Goal: Task Accomplishment & Management: Manage account settings

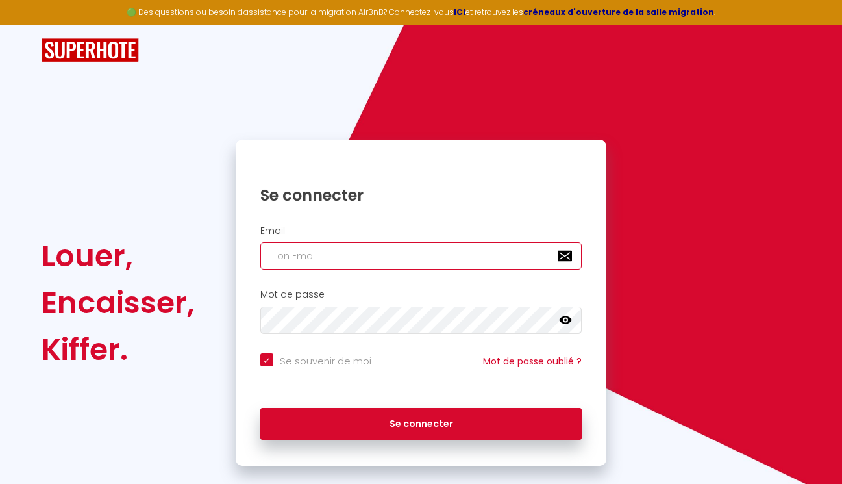
click at [352, 253] on input "email" at bounding box center [421, 255] width 322 height 27
type input "ma"
checkbox input "true"
type input "man"
checkbox input "true"
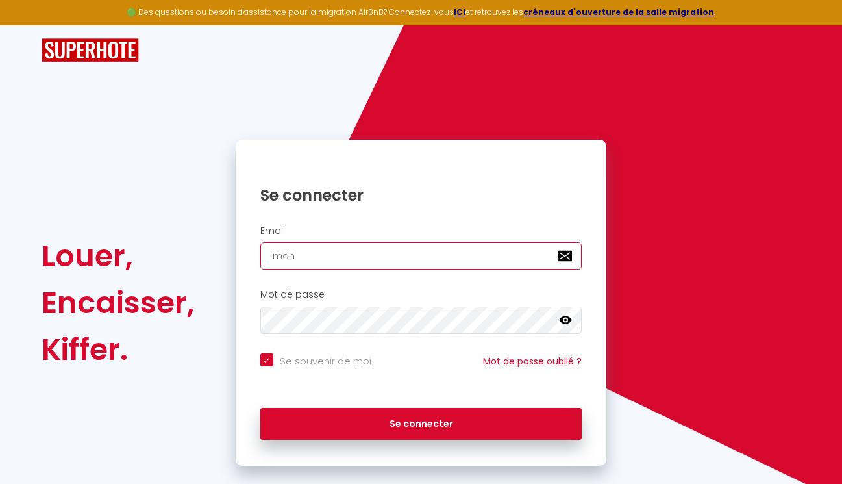
type input "mano"
checkbox input "true"
type input "manon"
checkbox input "true"
type input "manond"
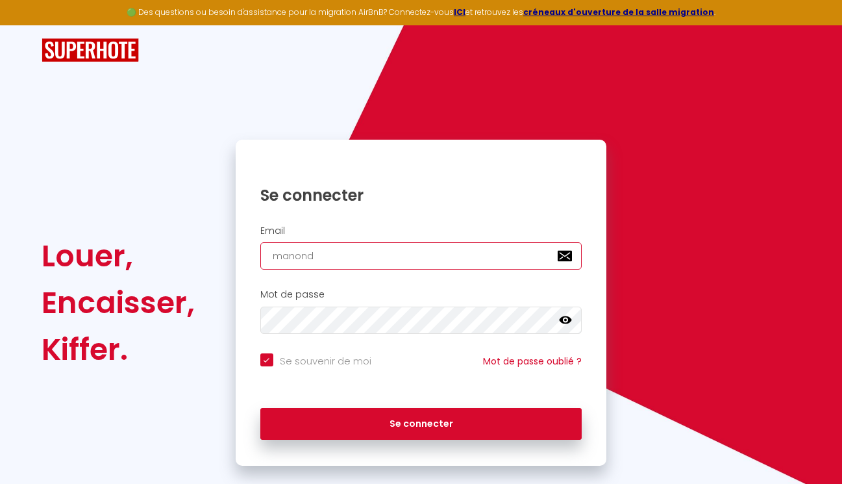
checkbox input "true"
type input "manonde"
checkbox input "true"
type input "manondeb"
checkbox input "true"
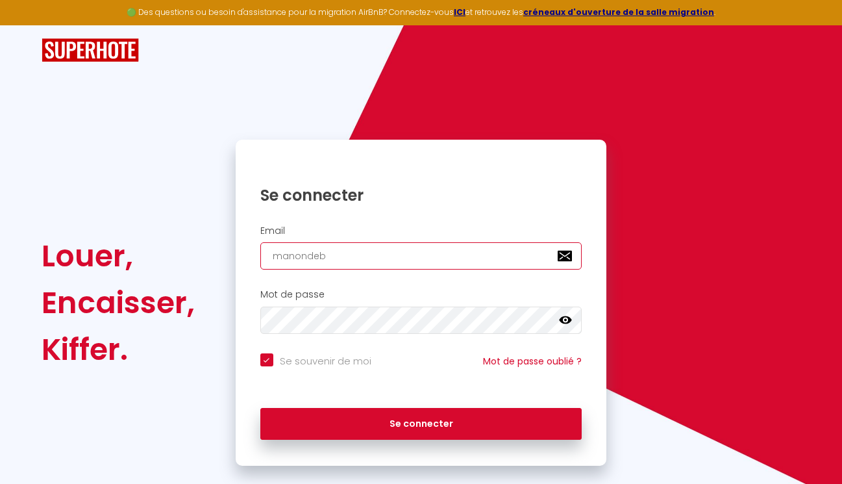
type input "manondebo"
checkbox input "true"
type input "manondebou"
checkbox input "true"
type input "manondeboui"
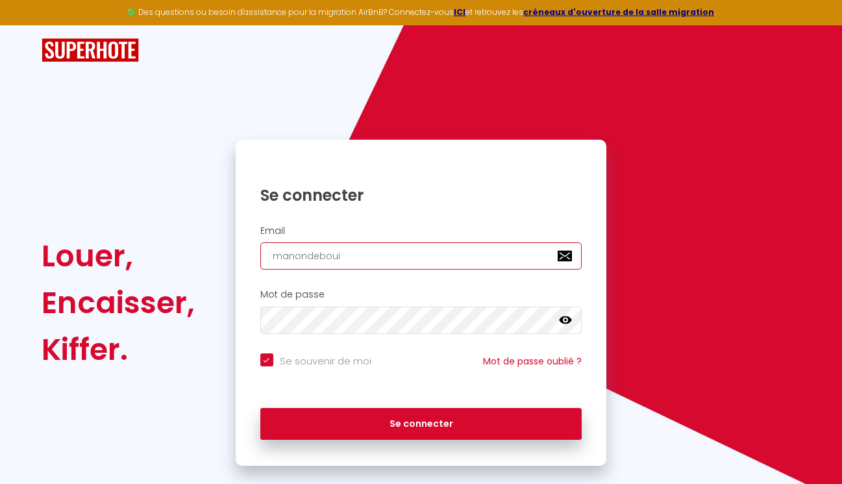
checkbox input "true"
type input "manondebouit"
checkbox input "true"
type input "manondebouit."
checkbox input "true"
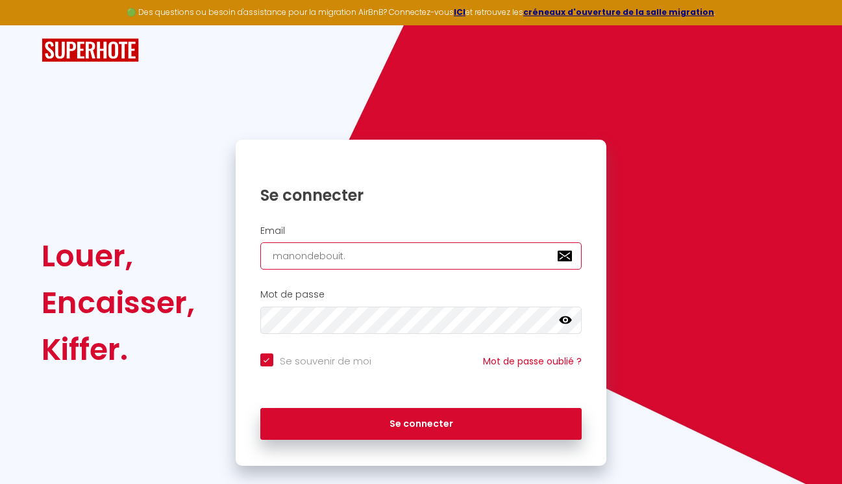
type input "manondebouit.g"
checkbox input "true"
type input "[DOMAIN_NAME]"
checkbox input "true"
type input "manondebouit.gui"
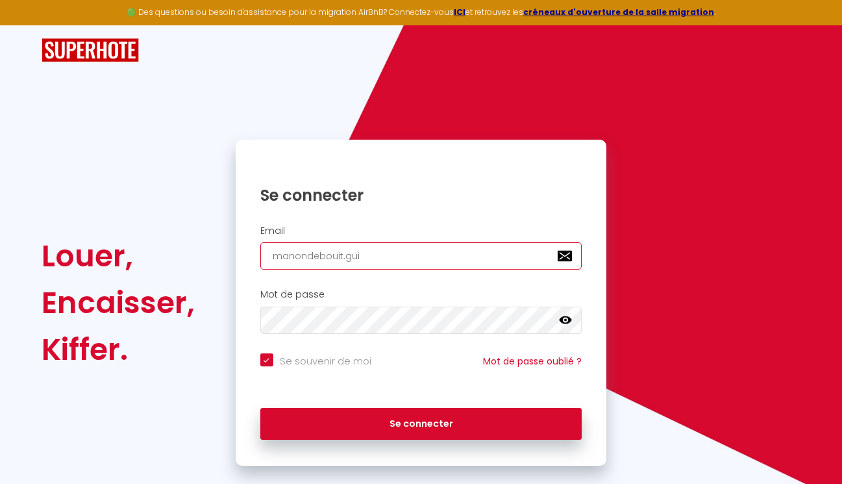
checkbox input "true"
type input "manondebouit.guin"
checkbox input "true"
type input "manondebouit.guino"
checkbox input "true"
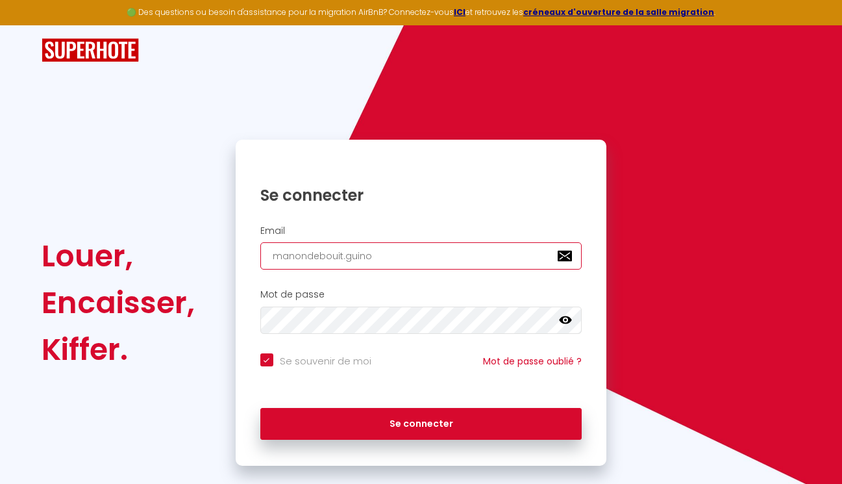
type input "manondebouit.guinoi"
checkbox input "true"
type input "manondebouit.guinois"
checkbox input "true"
type input "manondebouit.guinoise"
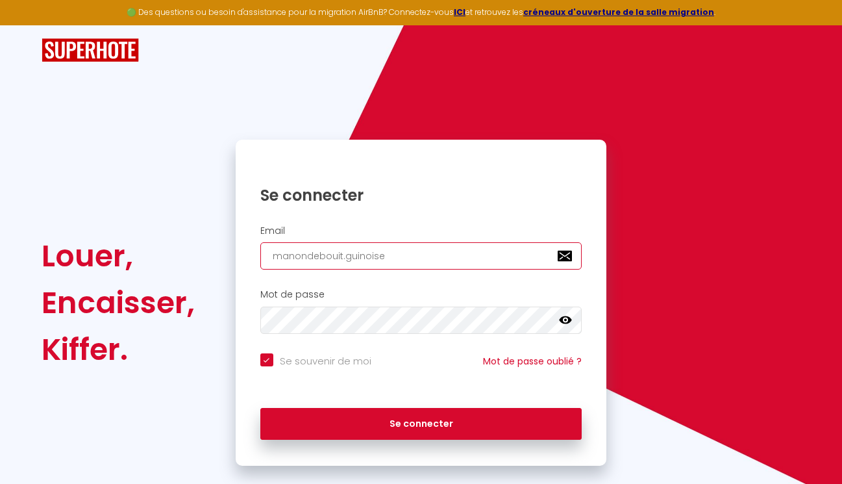
checkbox input "true"
type input "manondebouit.guinoisea"
checkbox input "true"
type input "manondebouit.guinoiseau"
checkbox input "true"
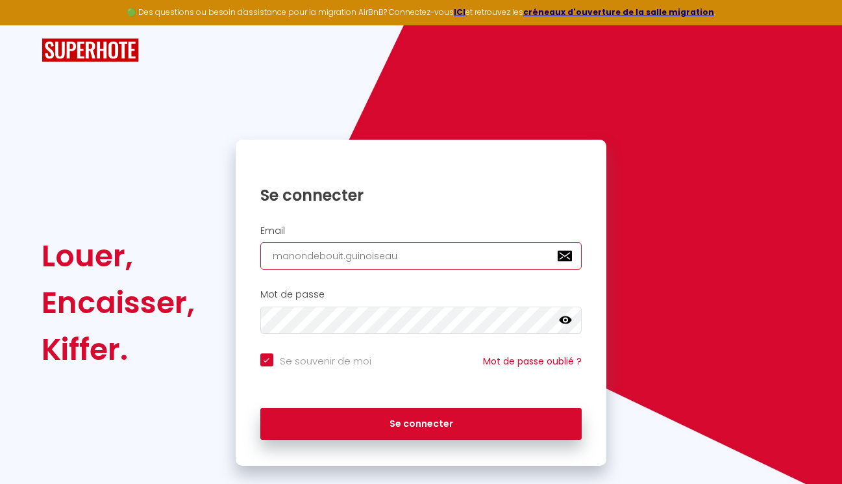
type input "manondebouit.guinoiseau@"
checkbox input "true"
type input "manondebouit.guinoiseau@g"
checkbox input "true"
type input "manondebouit.guinoiseau@gm"
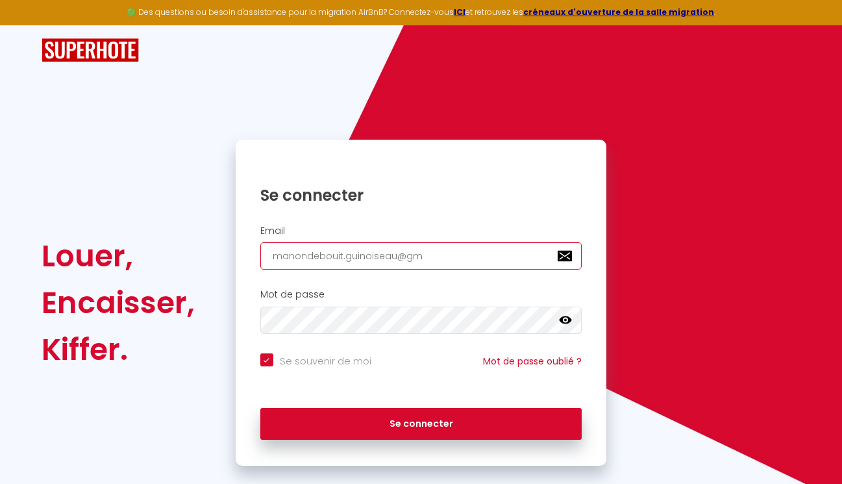
checkbox input "true"
type input "manondebouit.guinoiseau@gma"
checkbox input "true"
type input "manondebouit.guinoiseau@gmai"
checkbox input "true"
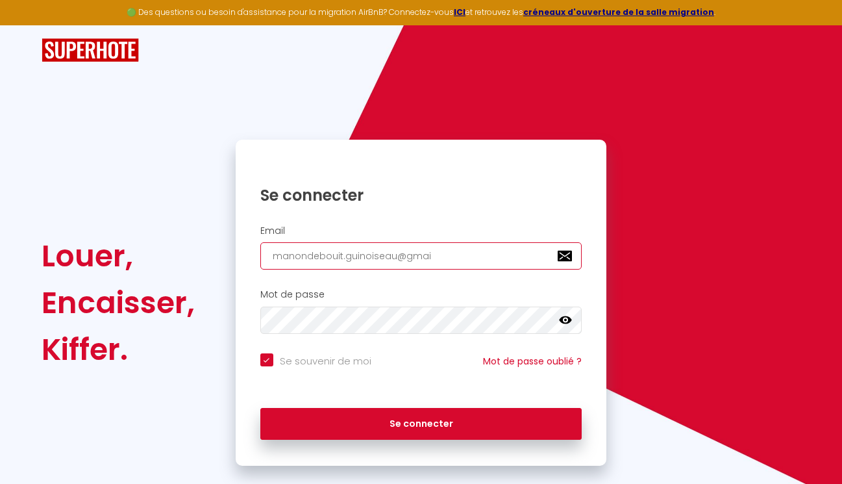
type input "[EMAIL_ADDRESS]"
checkbox input "true"
type input "[EMAIL_ADDRESS]."
checkbox input "true"
type input "manondebouit.guinoiseau@gmail.c"
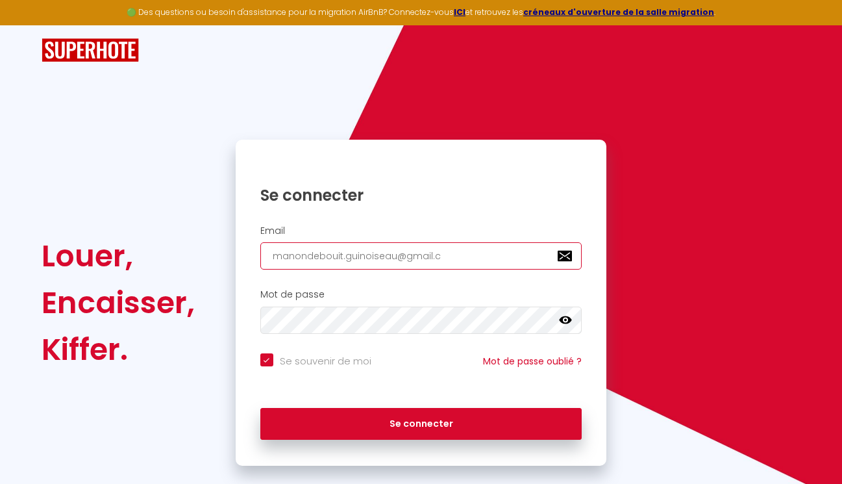
checkbox input "true"
type input "[EMAIL_ADDRESS][DOMAIN_NAME]"
checkbox input "true"
type input "[EMAIL_ADDRESS][DOMAIN_NAME]"
checkbox input "true"
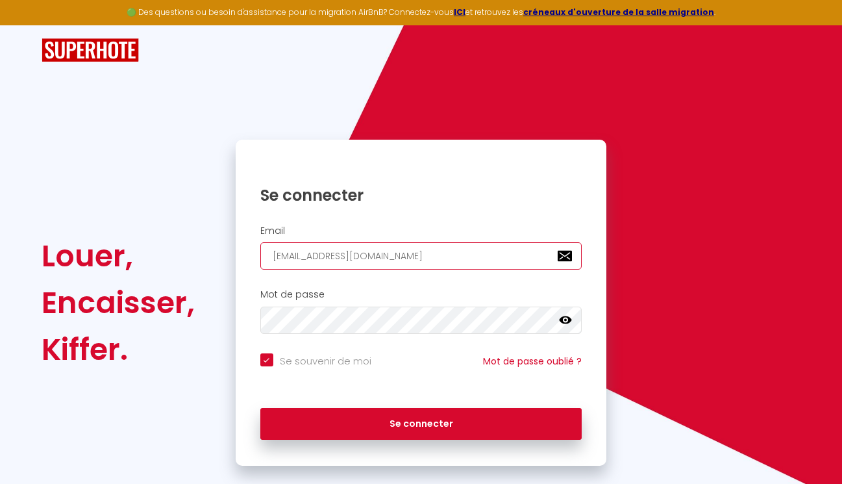
type input "[EMAIL_ADDRESS][DOMAIN_NAME]"
click at [570, 320] on icon at bounding box center [565, 320] width 13 height 8
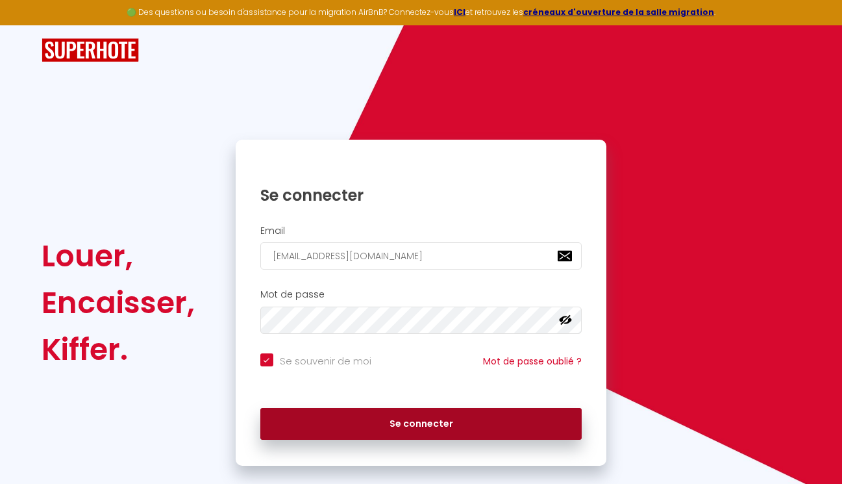
click at [398, 422] on button "Se connecter" at bounding box center [421, 424] width 322 height 32
checkbox input "true"
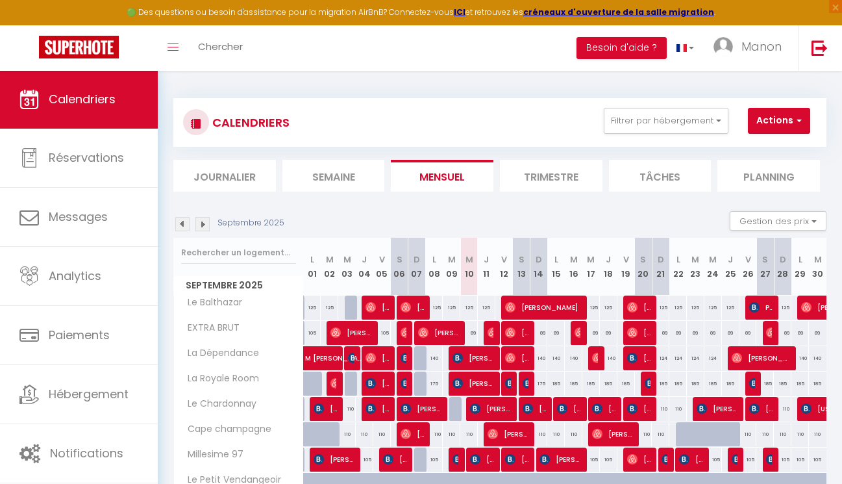
click at [317, 181] on li "Semaine" at bounding box center [334, 176] width 103 height 32
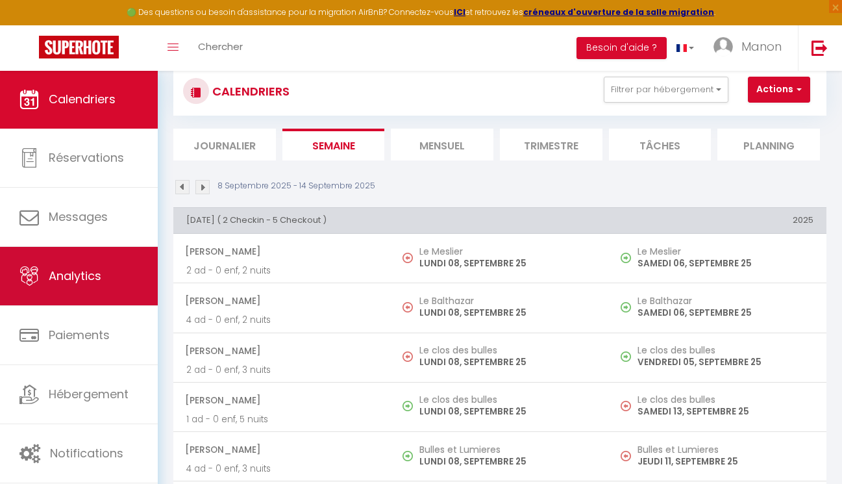
scroll to position [32, 0]
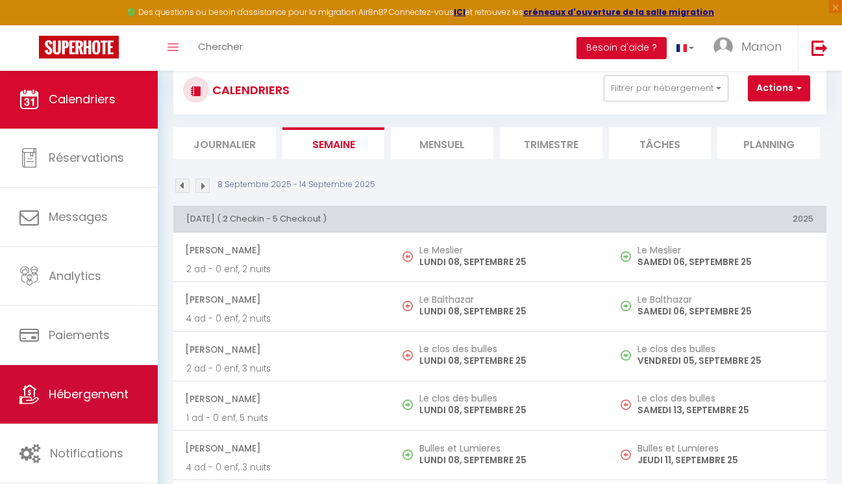
click at [77, 381] on link "Hébergement" at bounding box center [79, 394] width 158 height 58
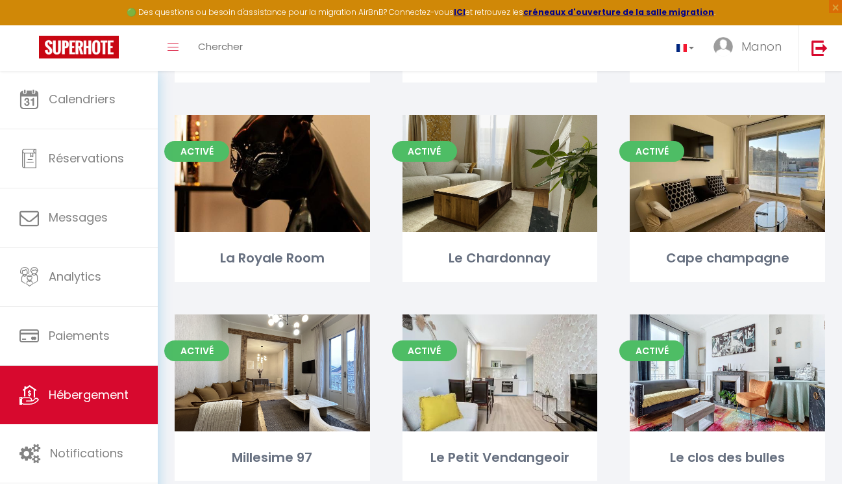
scroll to position [249, 0]
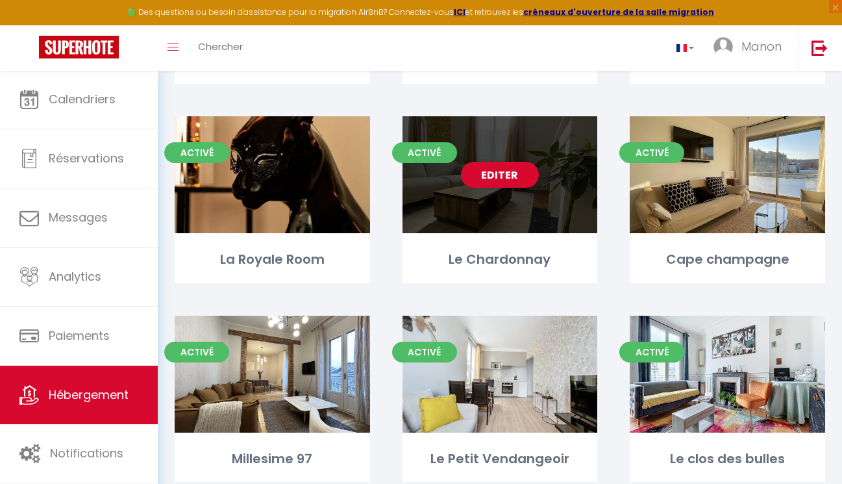
click at [457, 196] on div "Editer" at bounding box center [501, 174] width 196 height 117
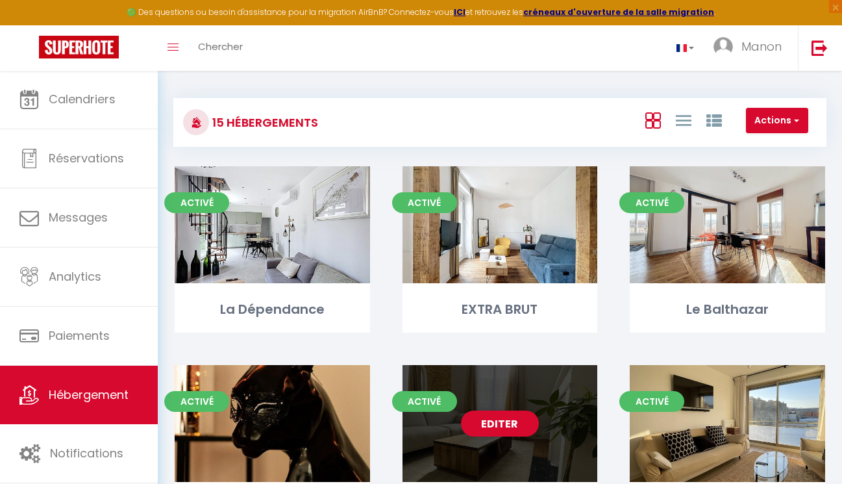
select select "3"
select select "2"
select select "1"
select select "28"
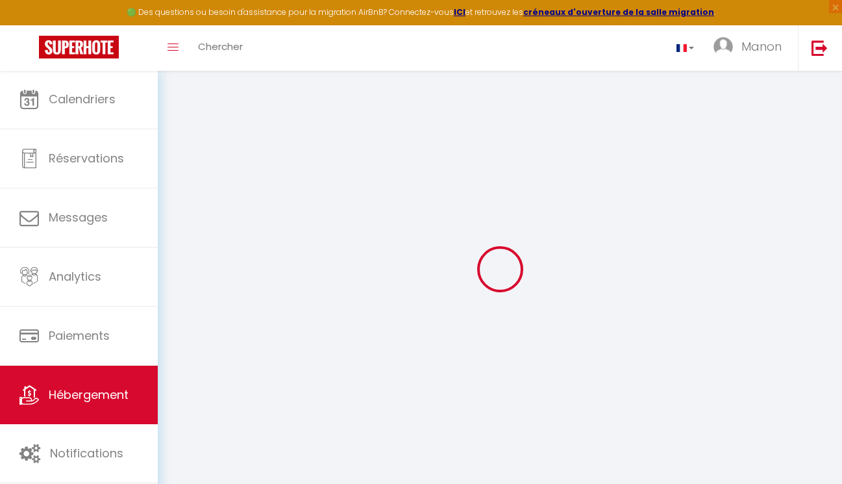
select select
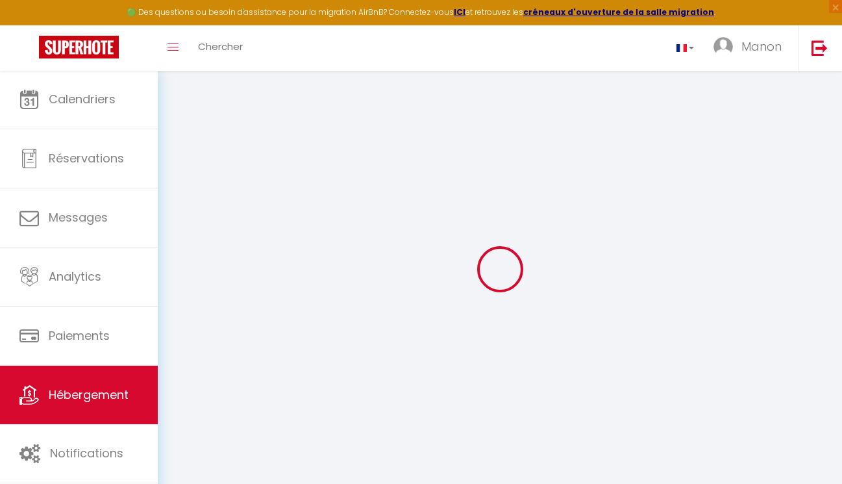
select select
checkbox input "false"
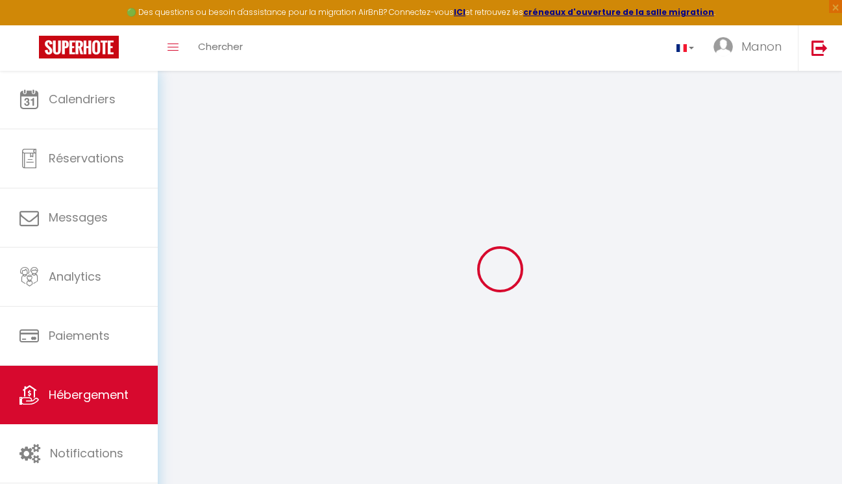
select select
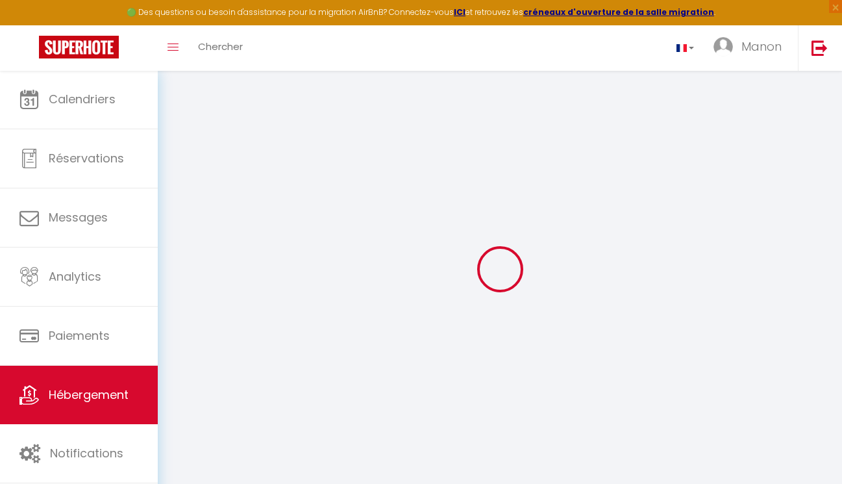
select select
checkbox input "false"
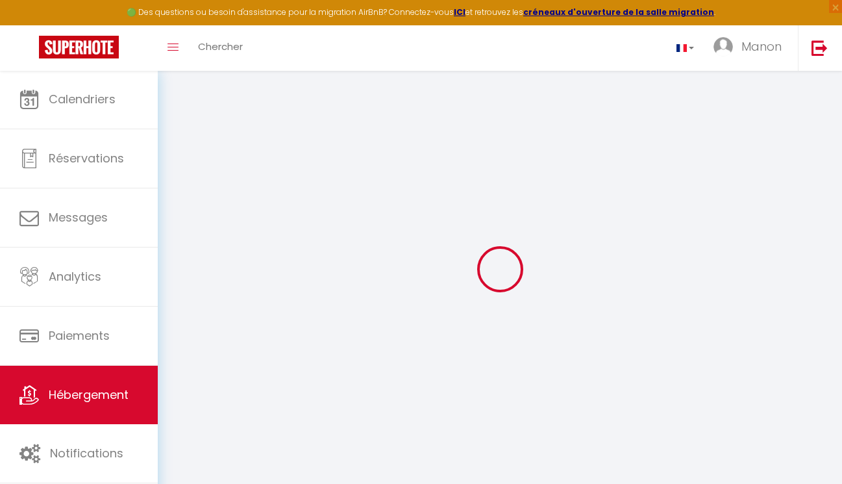
checkbox input "false"
select select
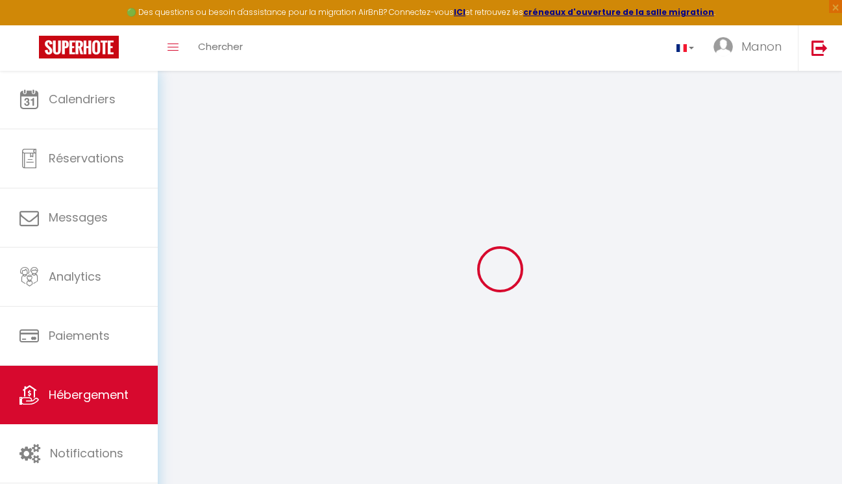
select select
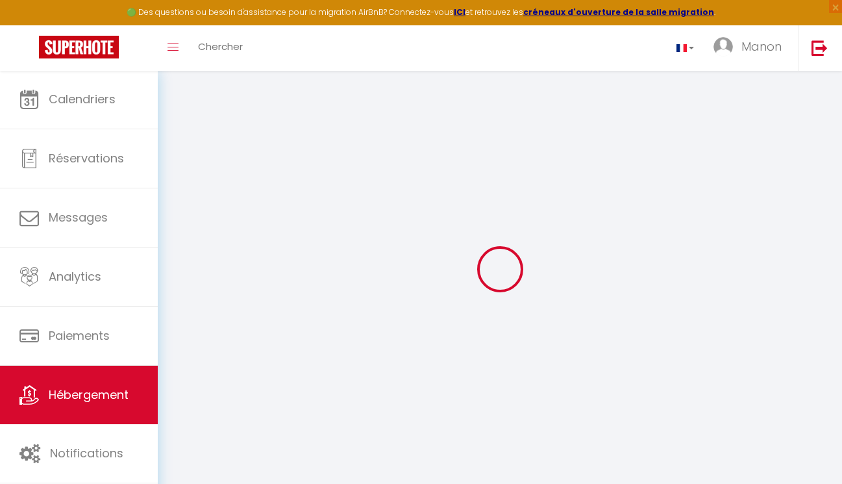
checkbox input "false"
select select
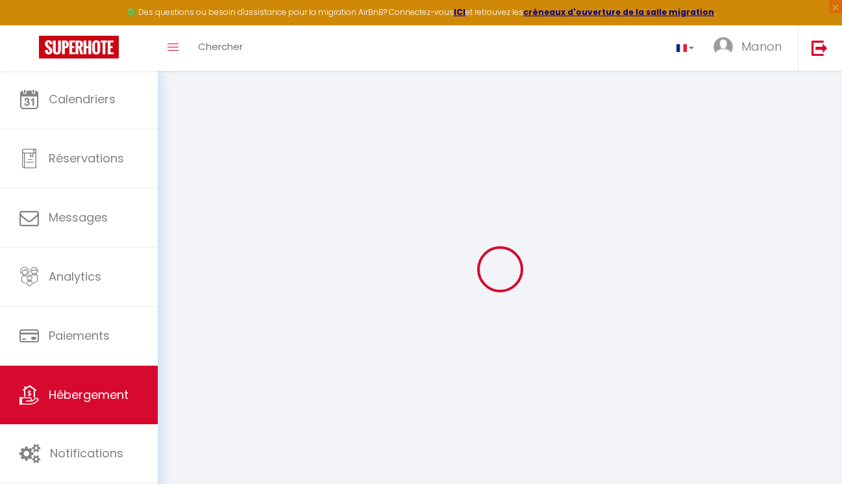
select select
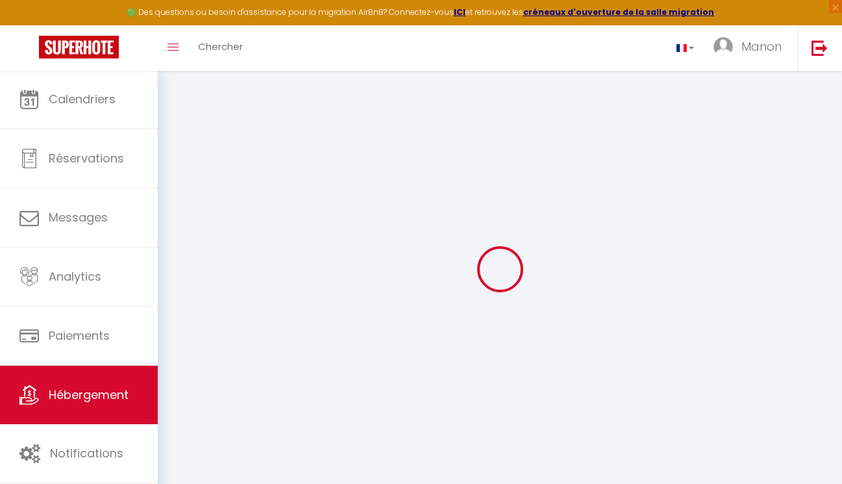
select select
checkbox input "false"
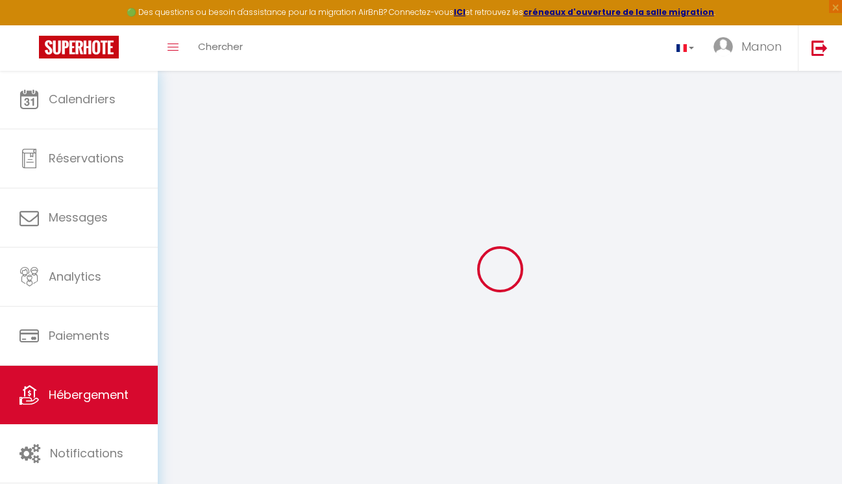
checkbox input "false"
select select
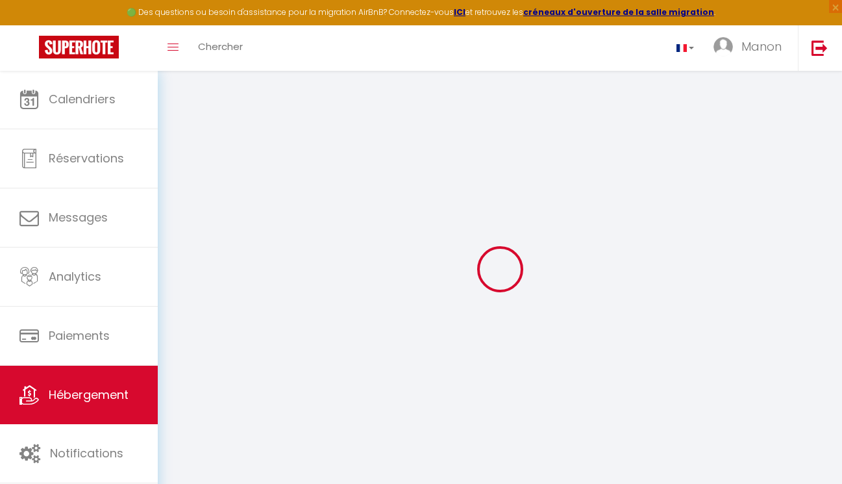
select select
checkbox input "false"
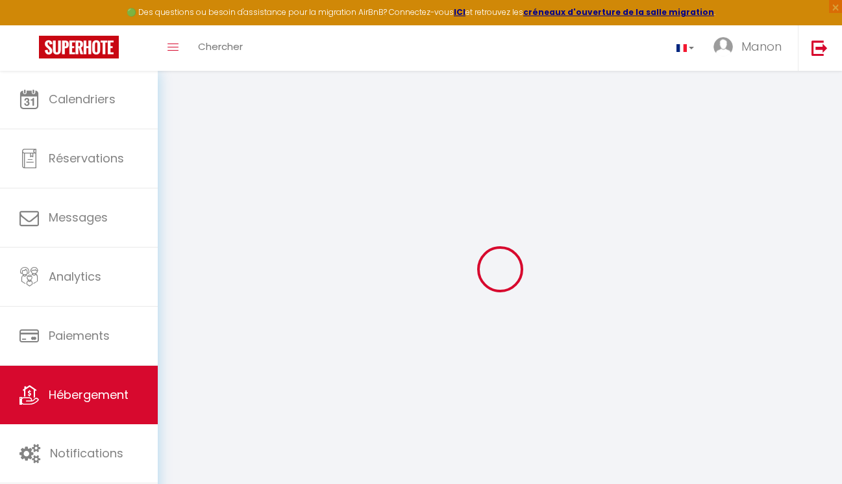
checkbox input "false"
select select
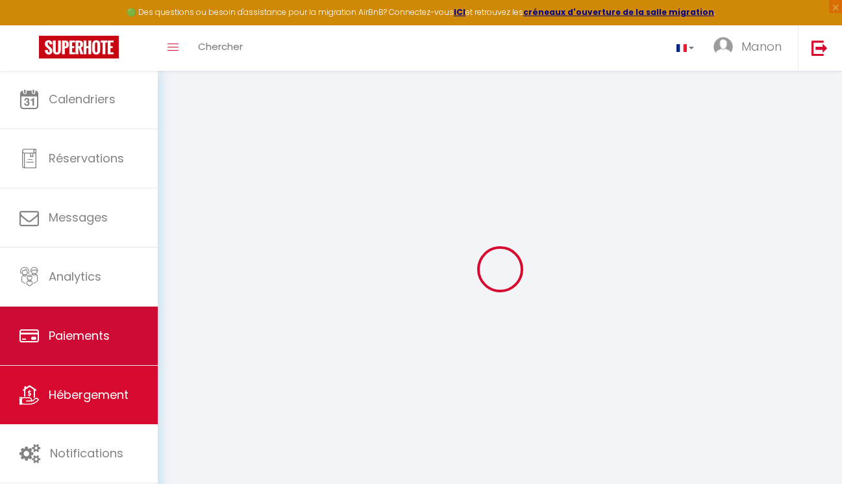
type input "Le Chardonnay"
type input "Victor"
type input "Ravillion"
type input "[STREET_ADDRESS]"
type input "51200"
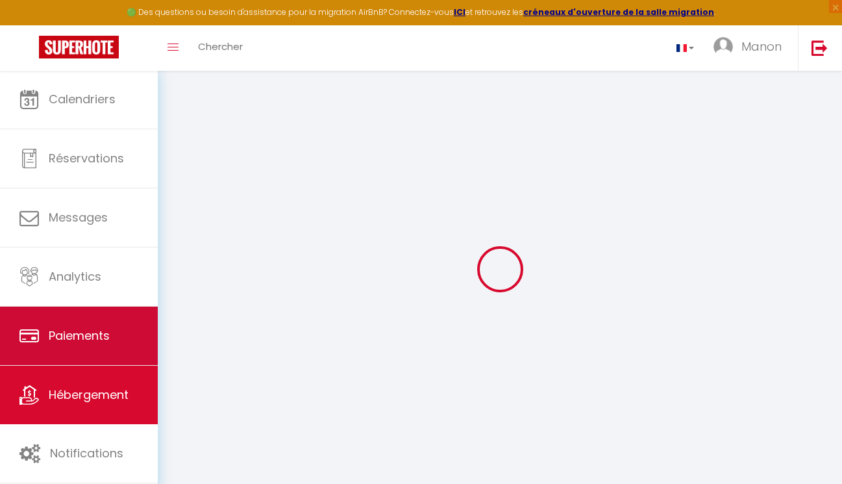
type input "Epernay"
select select "2"
type input "20"
select select
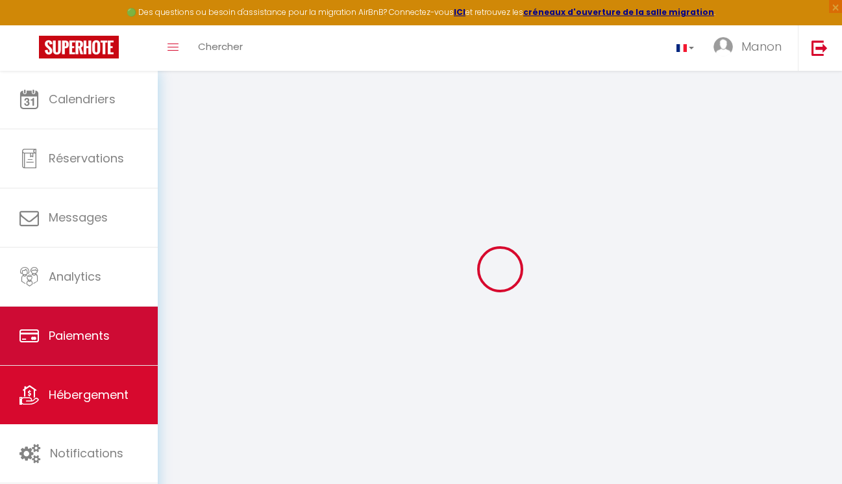
select select
type input "[STREET_ADDRESS]"
type input "51200"
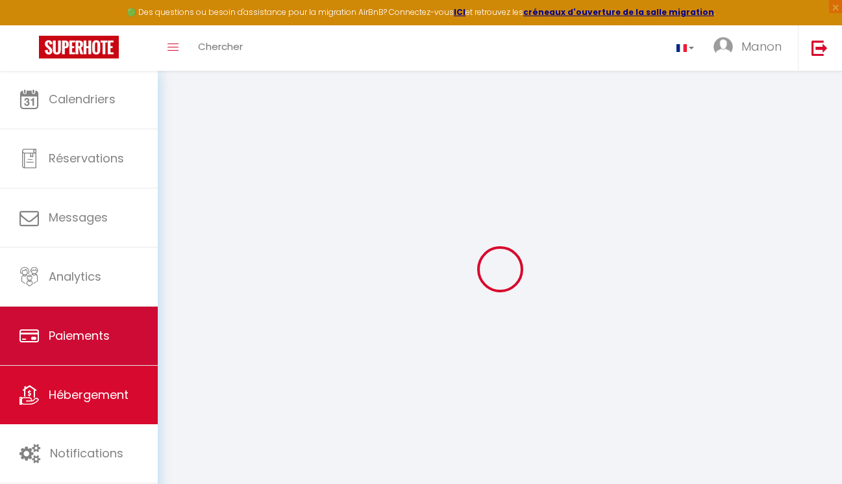
type input "Epernay"
type input "[EMAIL_ADDRESS][DOMAIN_NAME]"
select select
checkbox input "false"
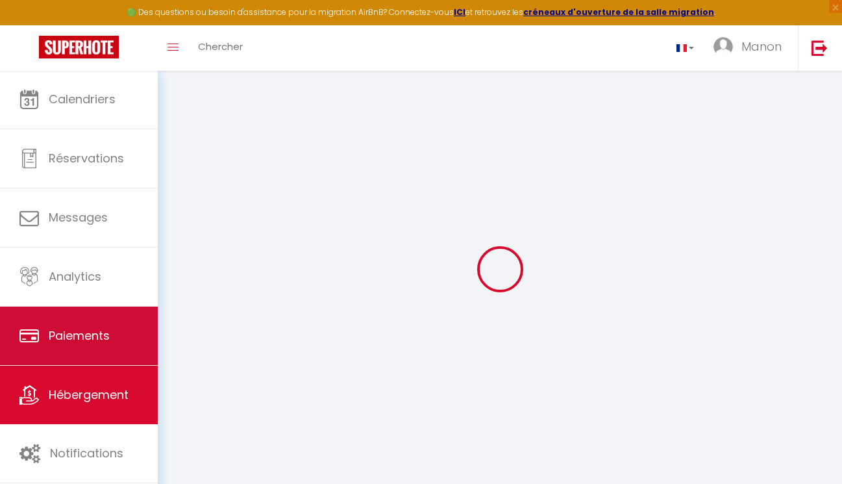
checkbox input "false"
select select
type input "0"
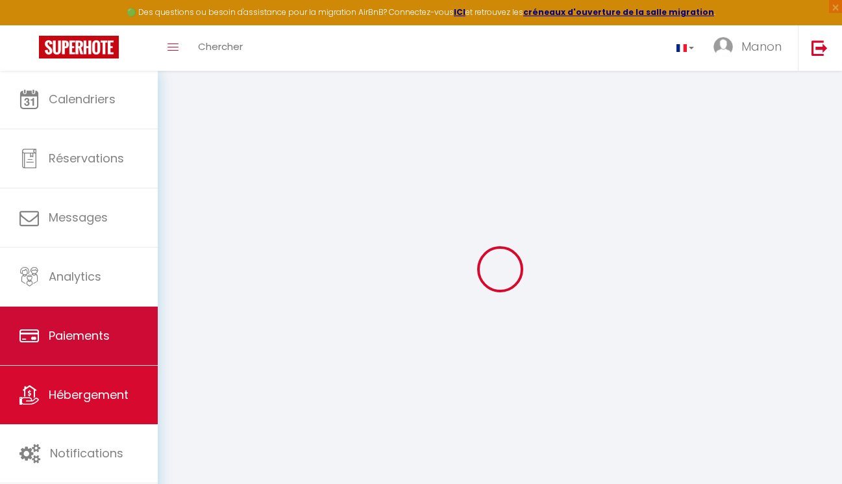
type input "0"
select select
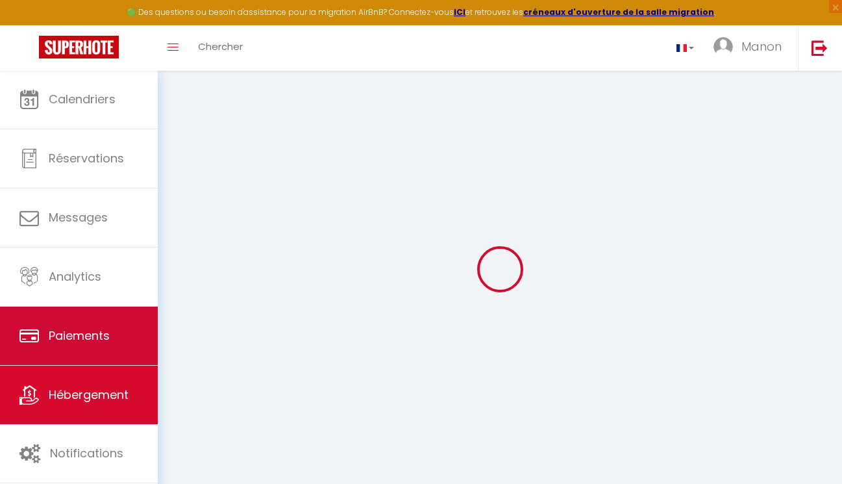
select select
checkbox input "false"
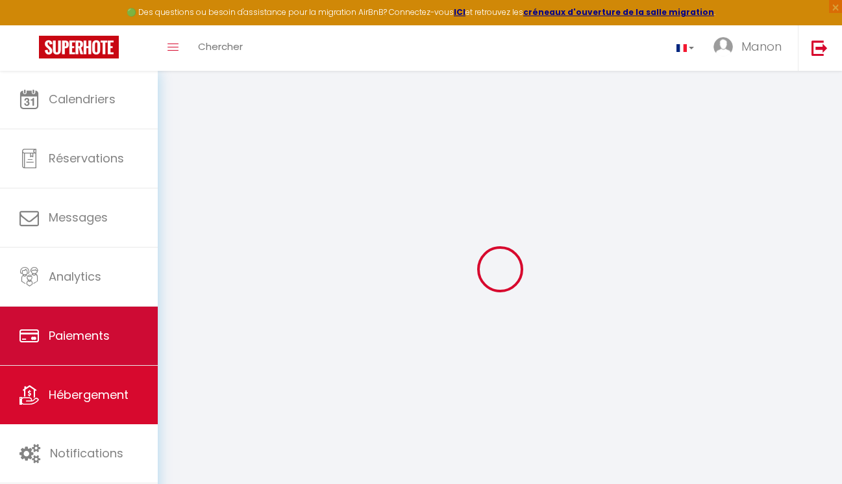
checkbox input "false"
select select
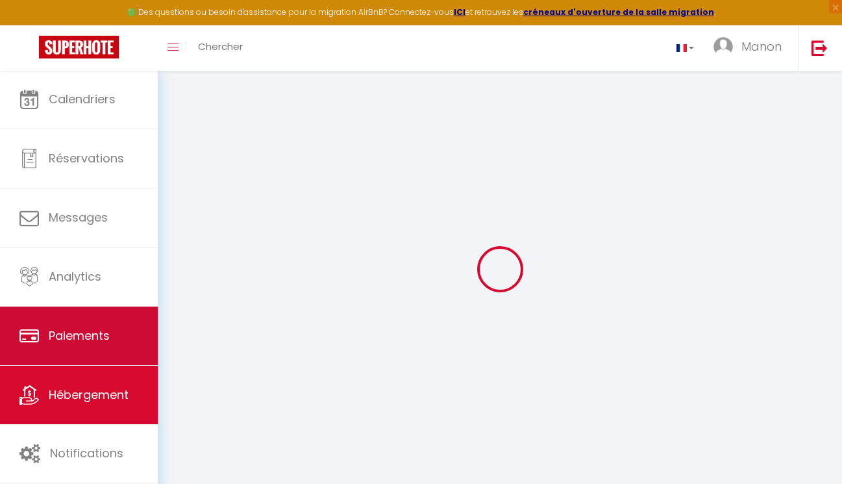
select select
checkbox input "false"
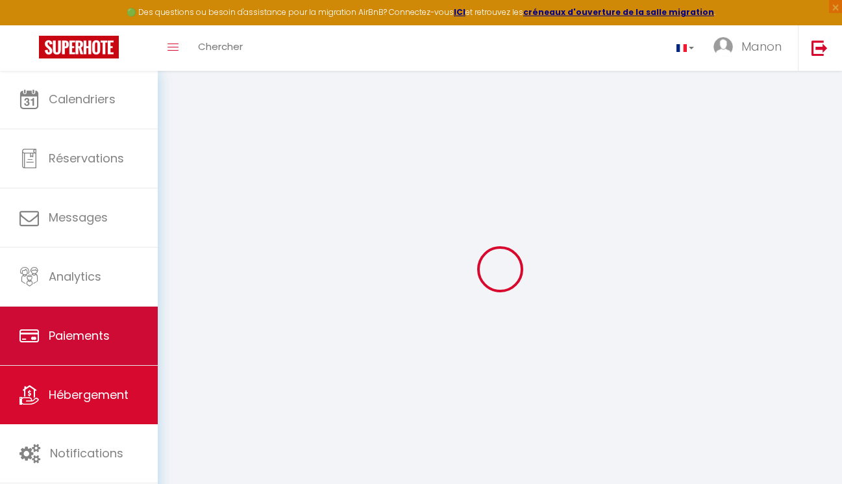
checkbox input "false"
select select
checkbox input "false"
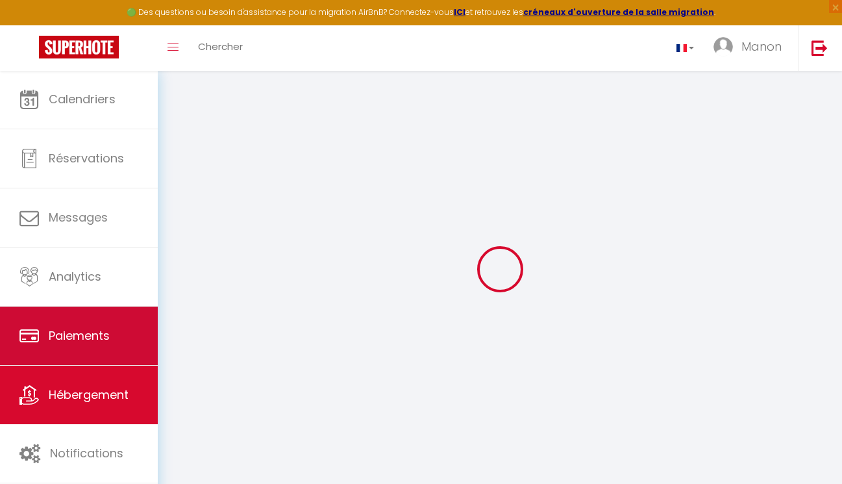
checkbox input "false"
select select "15:00"
select select "23:45"
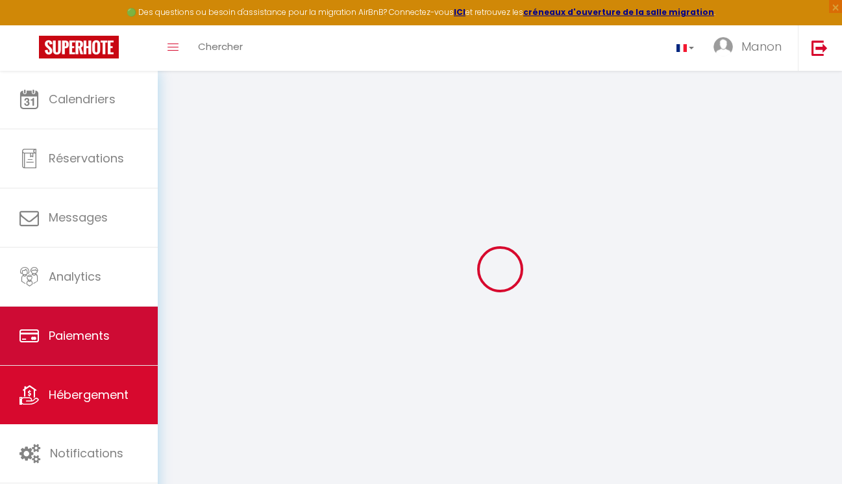
select select "11:00"
select select "30"
select select "120"
select select
checkbox input "false"
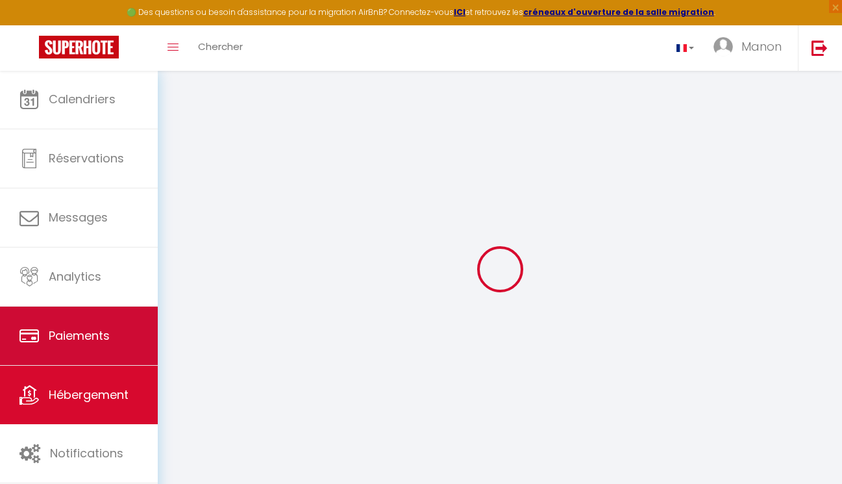
checkbox input "false"
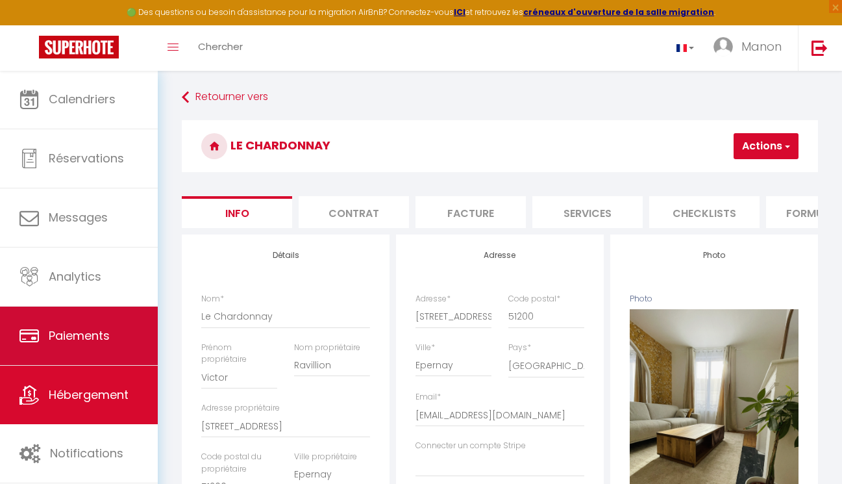
select select
checkbox input "false"
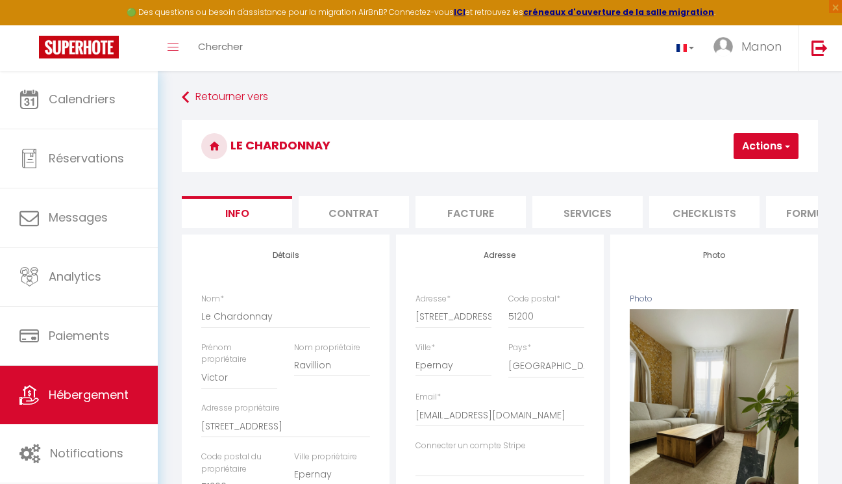
select select
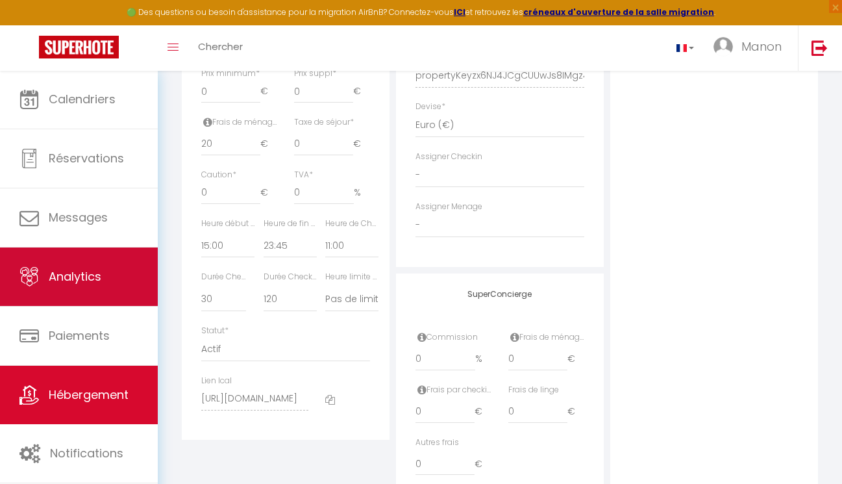
scroll to position [626, 0]
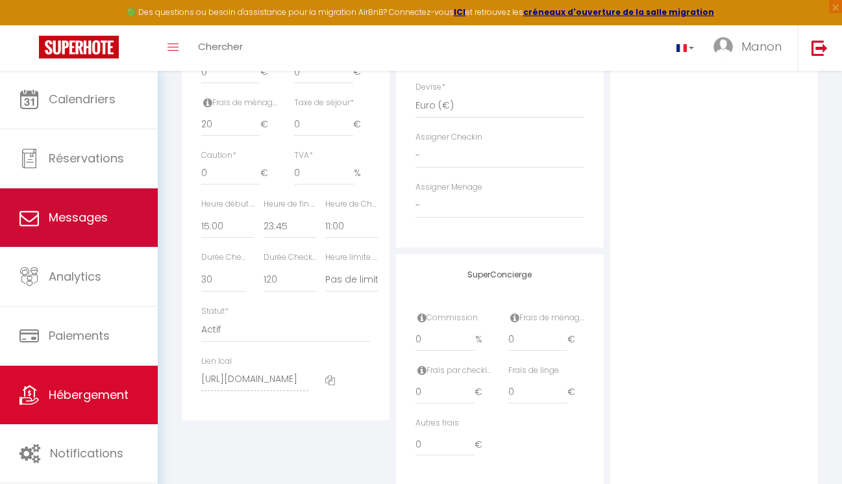
click at [114, 208] on link "Messages" at bounding box center [79, 217] width 158 height 58
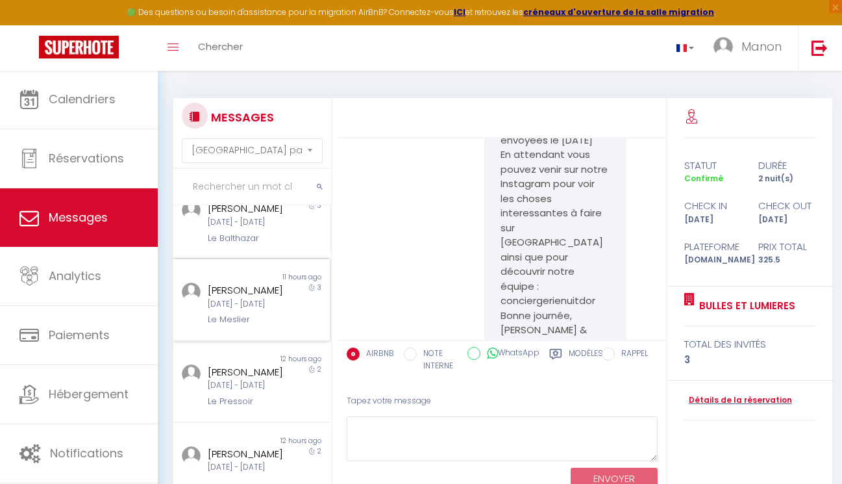
scroll to position [268, 0]
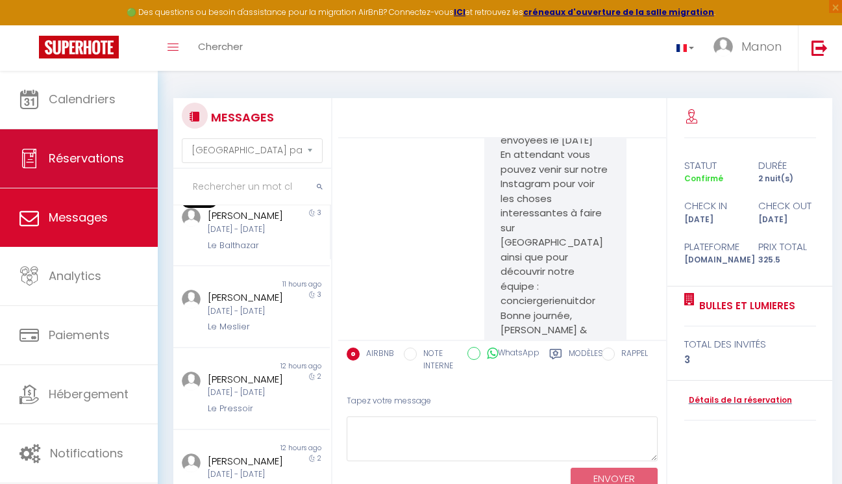
click at [114, 174] on link "Réservations" at bounding box center [79, 158] width 158 height 58
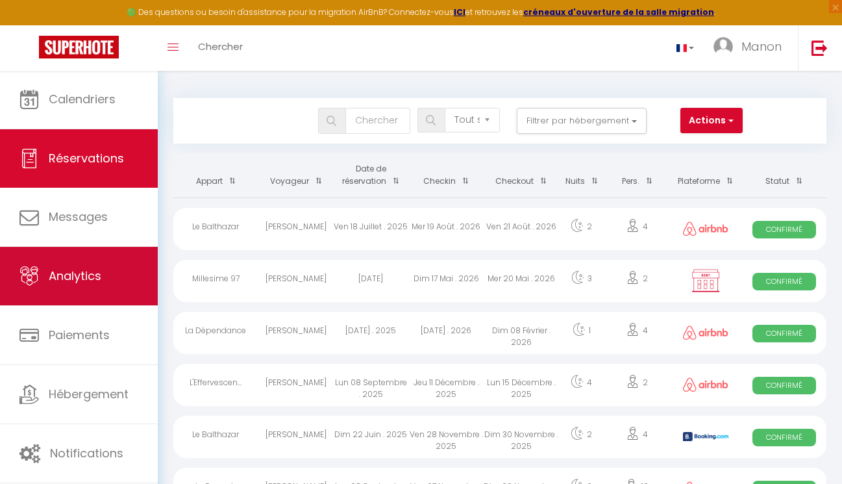
click at [113, 265] on link "Analytics" at bounding box center [79, 276] width 158 height 58
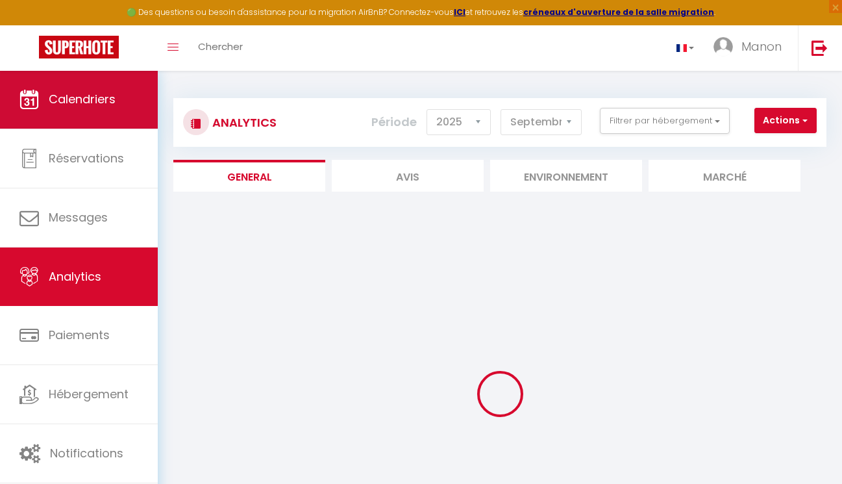
click at [122, 118] on link "Calendriers" at bounding box center [79, 99] width 158 height 58
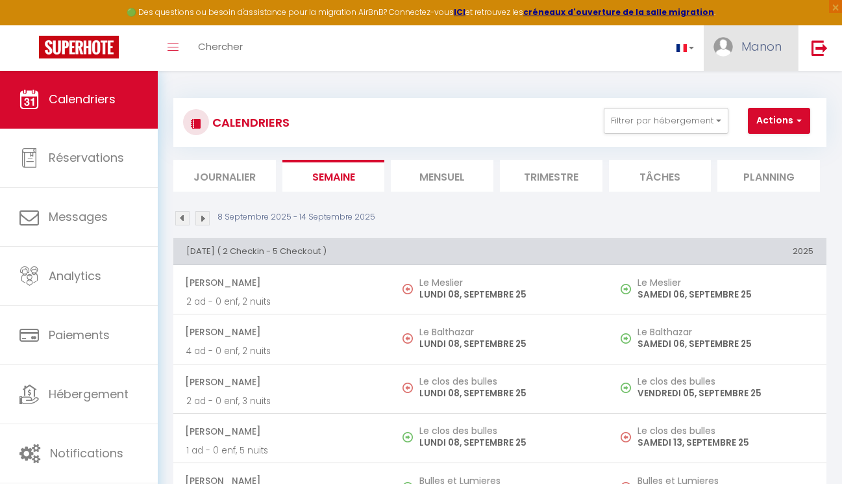
click at [720, 49] on img at bounding box center [723, 46] width 19 height 19
click at [730, 93] on link "Paramètres" at bounding box center [746, 90] width 96 height 22
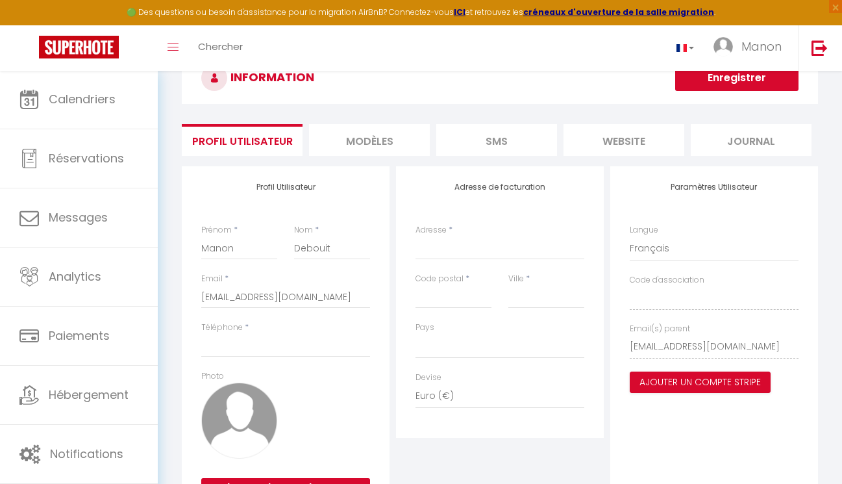
scroll to position [42, 0]
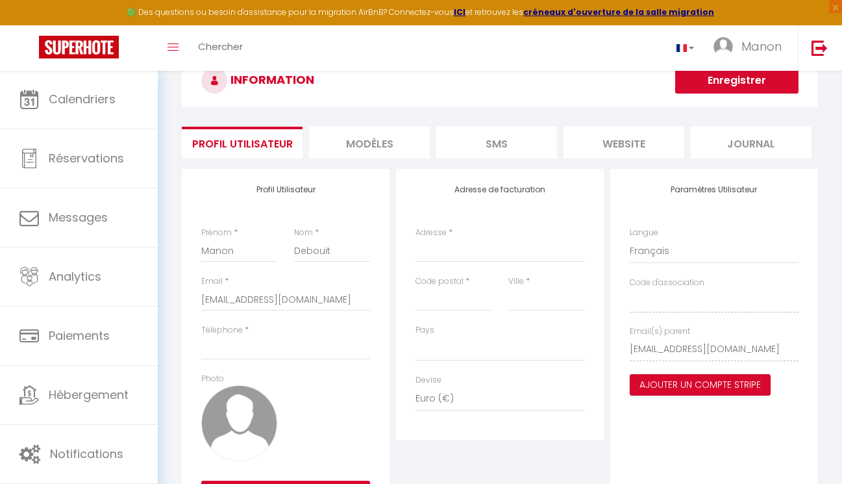
click at [349, 140] on li "MODÈLES" at bounding box center [369, 143] width 121 height 32
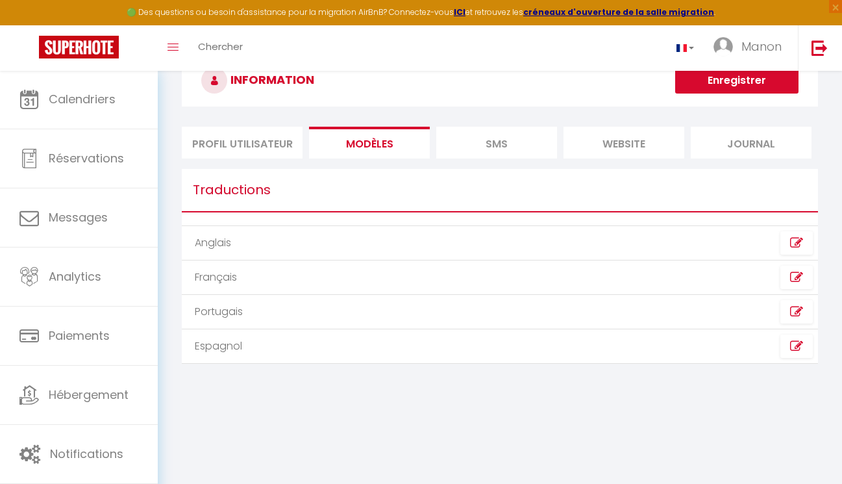
click at [488, 137] on li "SMS" at bounding box center [496, 143] width 121 height 32
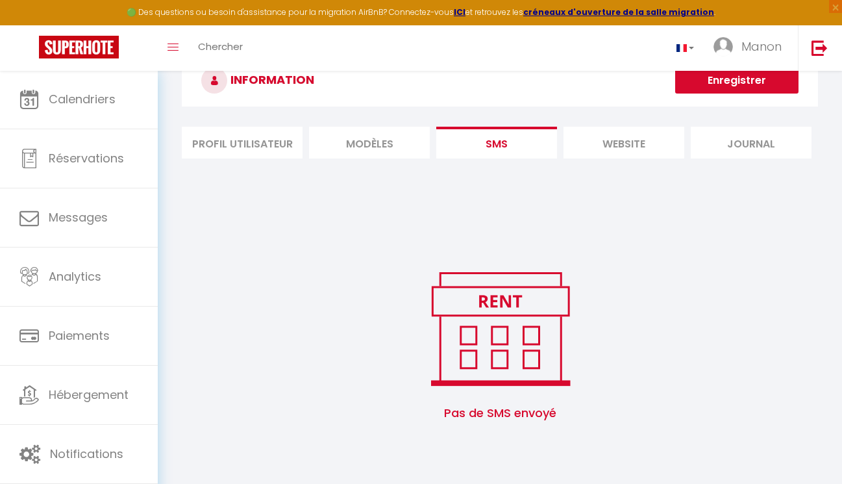
click at [598, 141] on li "website" at bounding box center [624, 143] width 121 height 32
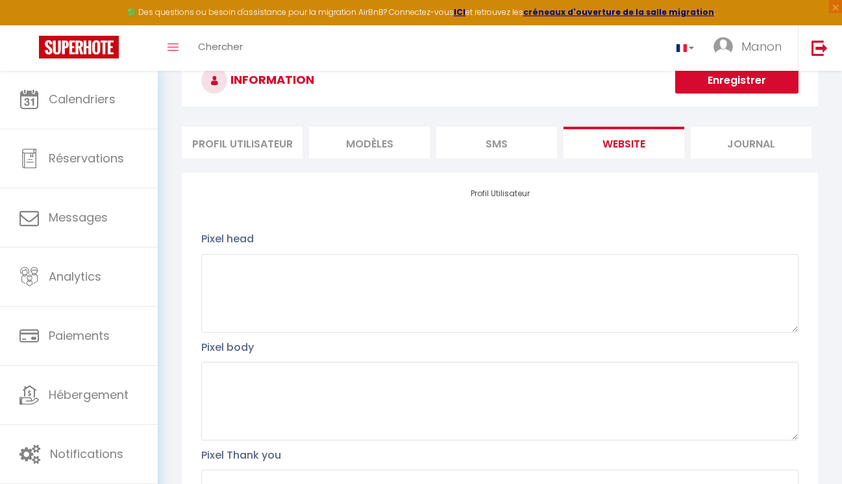
click at [707, 145] on li "Journal" at bounding box center [751, 143] width 121 height 32
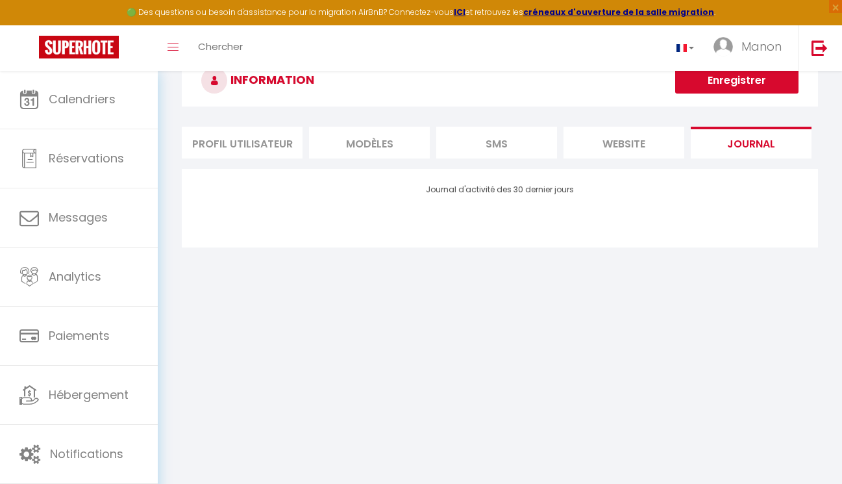
click at [535, 148] on li "SMS" at bounding box center [496, 143] width 121 height 32
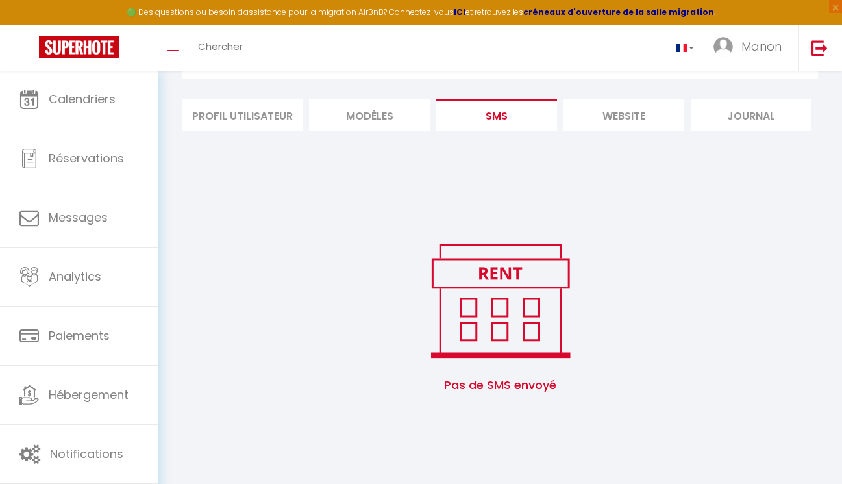
click at [207, 123] on li "Profil Utilisateur" at bounding box center [242, 115] width 121 height 32
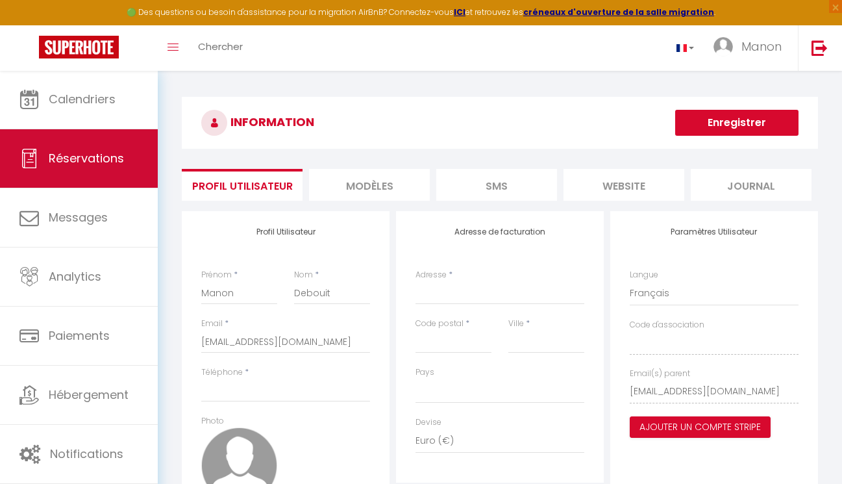
click at [81, 159] on span "Réservations" at bounding box center [86, 158] width 75 height 16
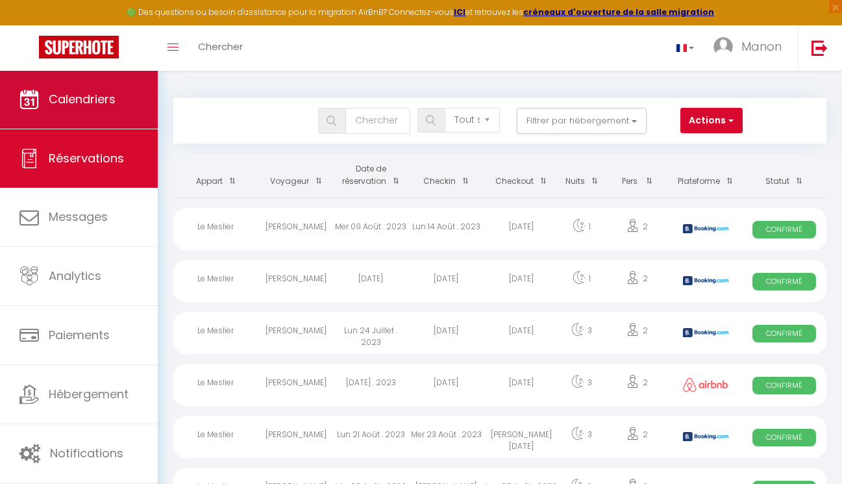
click at [84, 104] on span "Calendriers" at bounding box center [82, 99] width 67 height 16
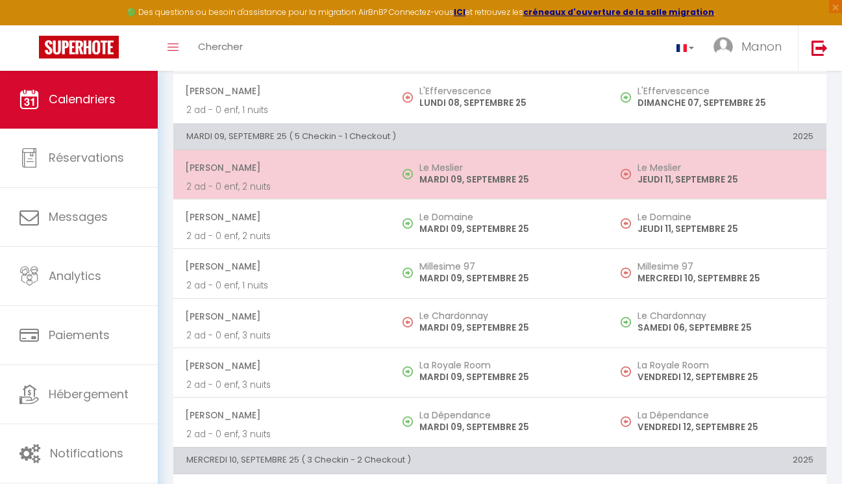
scroll to position [499, 0]
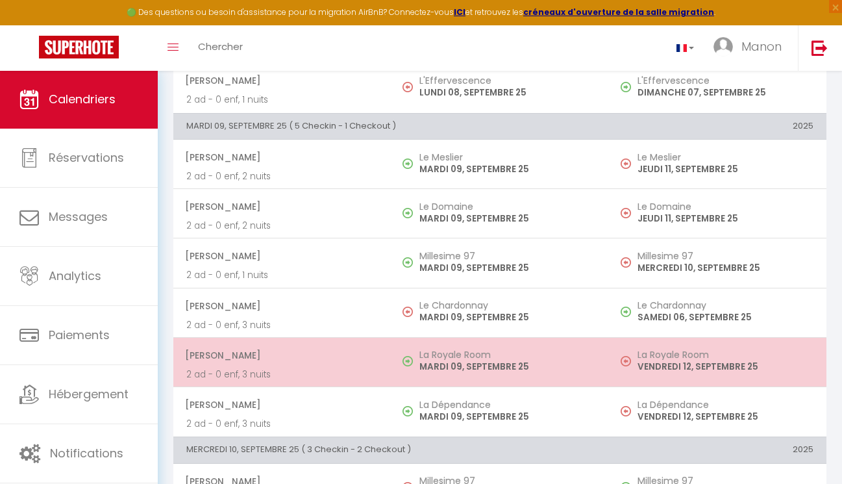
click at [328, 359] on span "[PERSON_NAME]" at bounding box center [281, 355] width 193 height 25
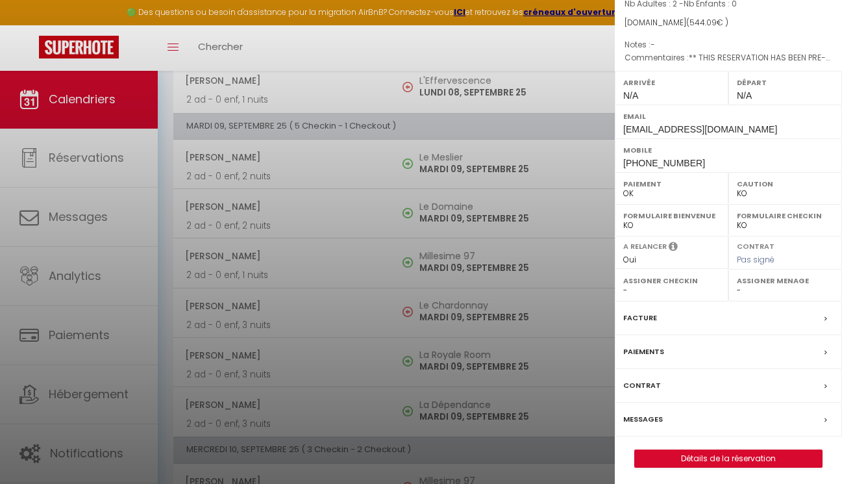
scroll to position [118, 0]
click at [703, 375] on div "Contrat" at bounding box center [728, 387] width 227 height 34
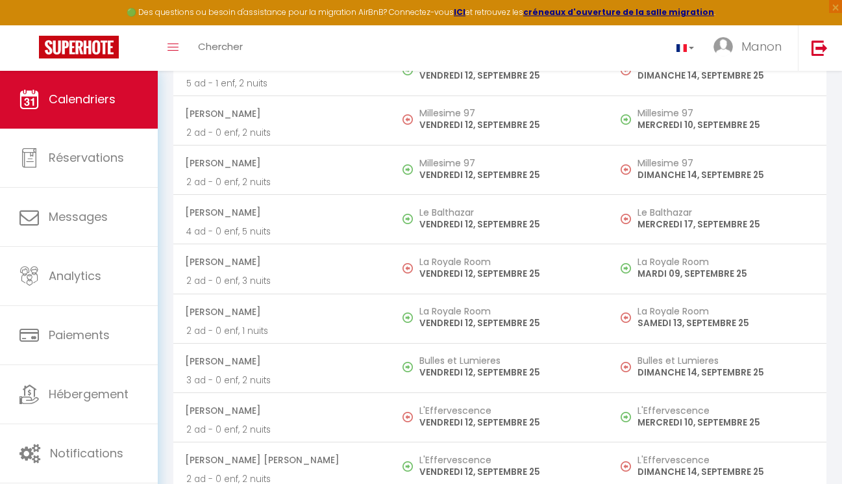
scroll to position [1515, 0]
